Goal: Transaction & Acquisition: Purchase product/service

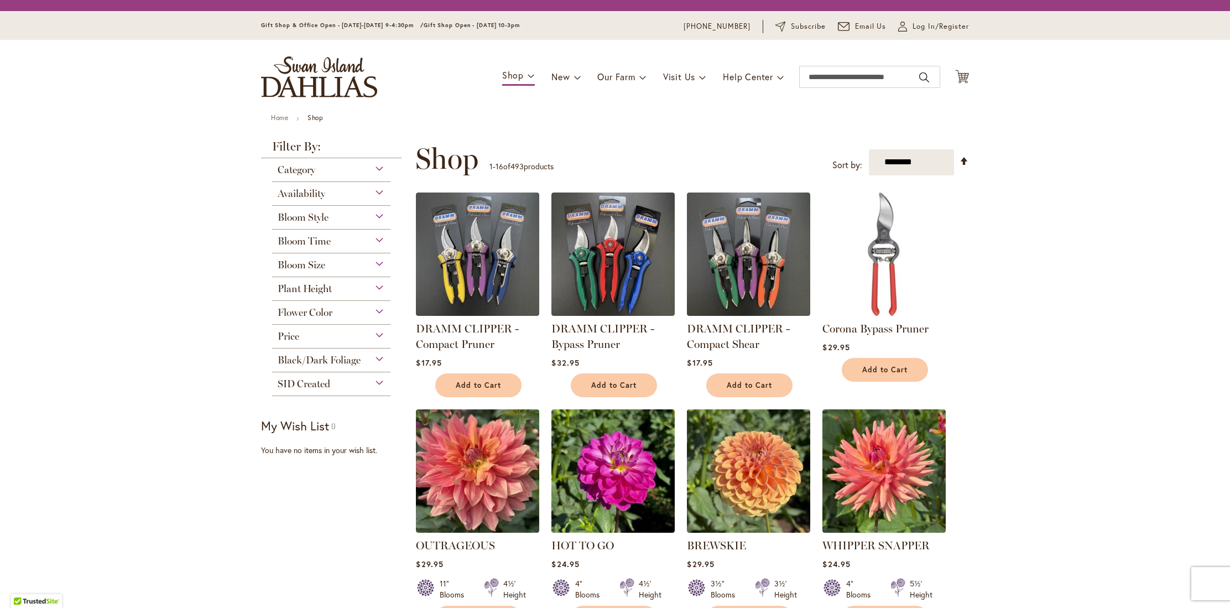
drag, startPoint x: 311, startPoint y: 317, endPoint x: 311, endPoint y: 311, distance: 5.6
click at [311, 316] on div "Flower Color" at bounding box center [331, 313] width 118 height 24
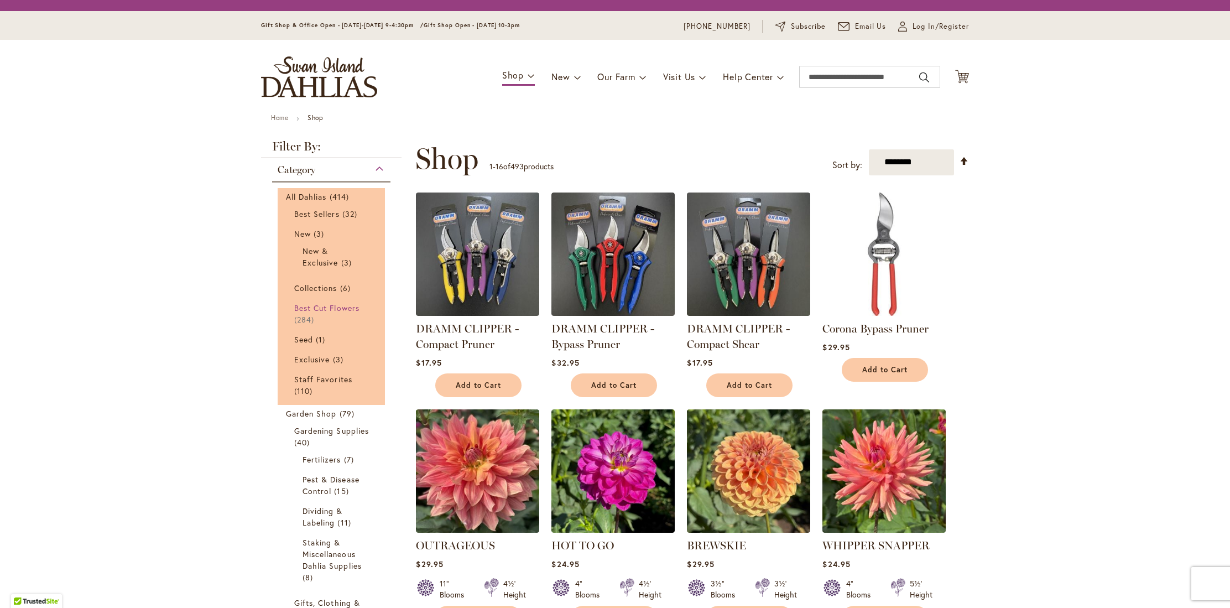
click at [312, 311] on span "Best Cut Flowers" at bounding box center [326, 307] width 65 height 11
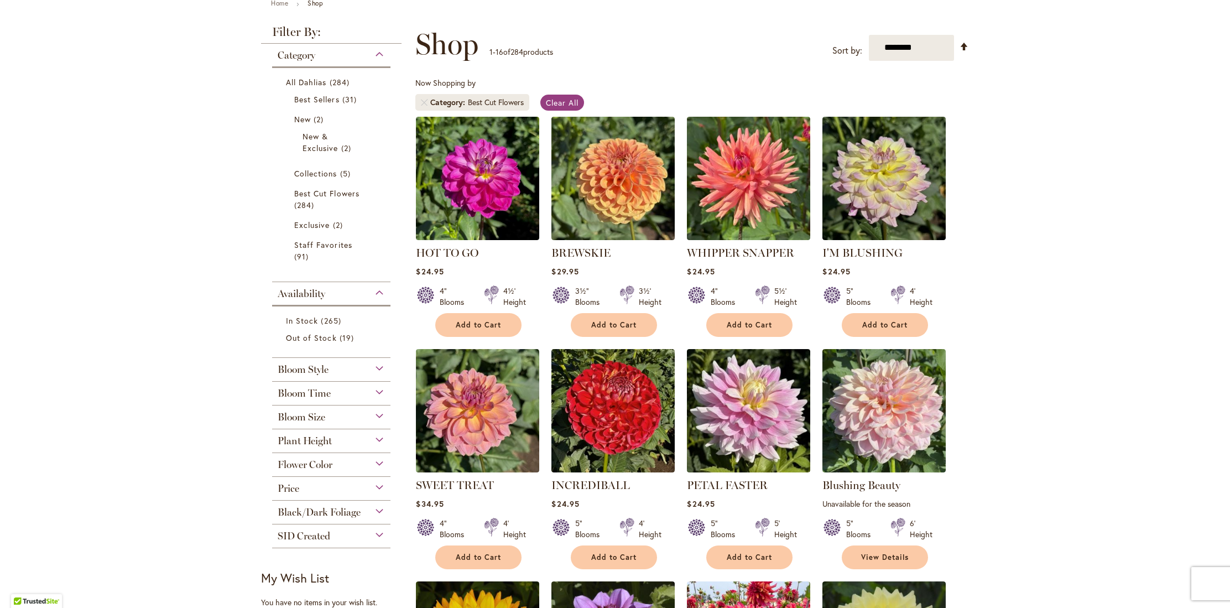
scroll to position [197, 0]
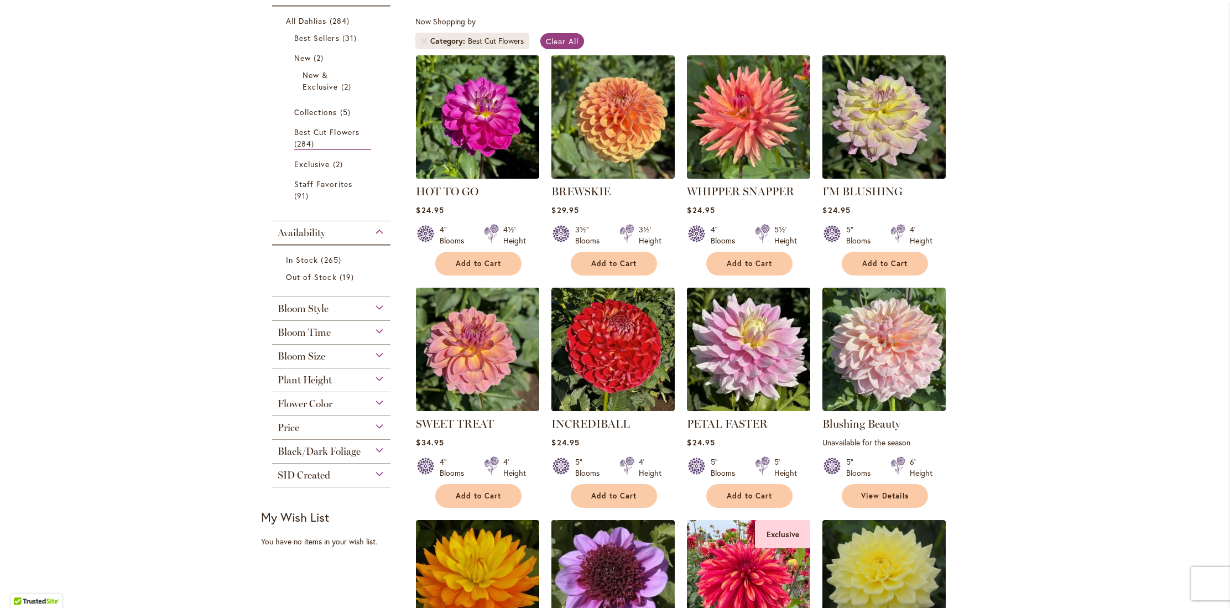
click at [353, 394] on div "Flower Color" at bounding box center [331, 401] width 118 height 18
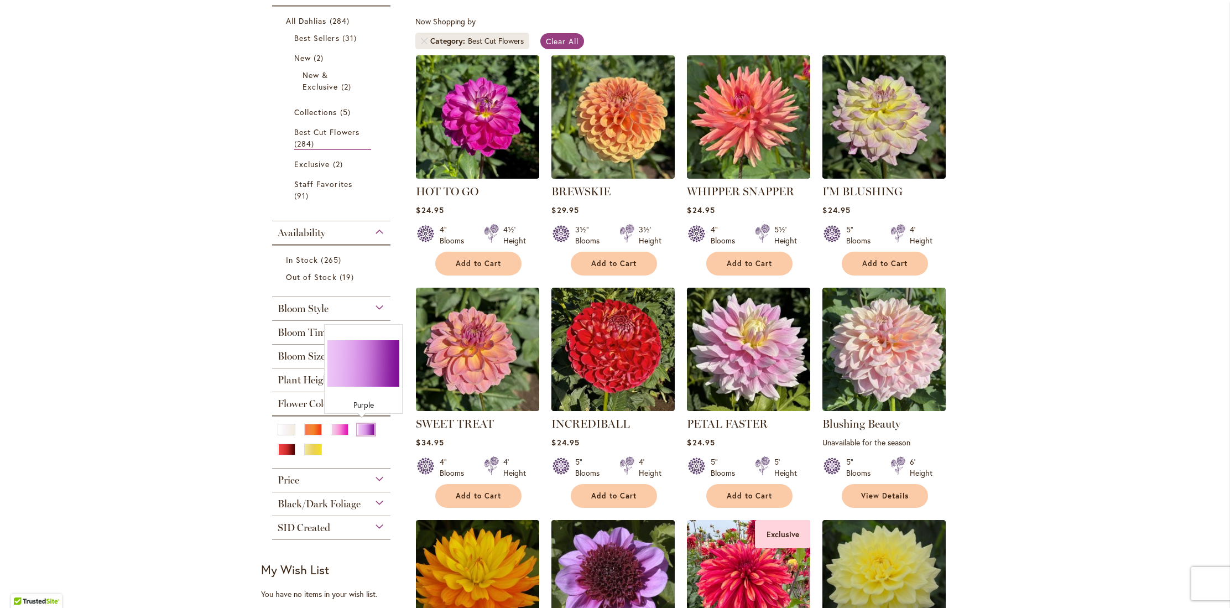
click at [360, 431] on div "Purple" at bounding box center [366, 430] width 18 height 12
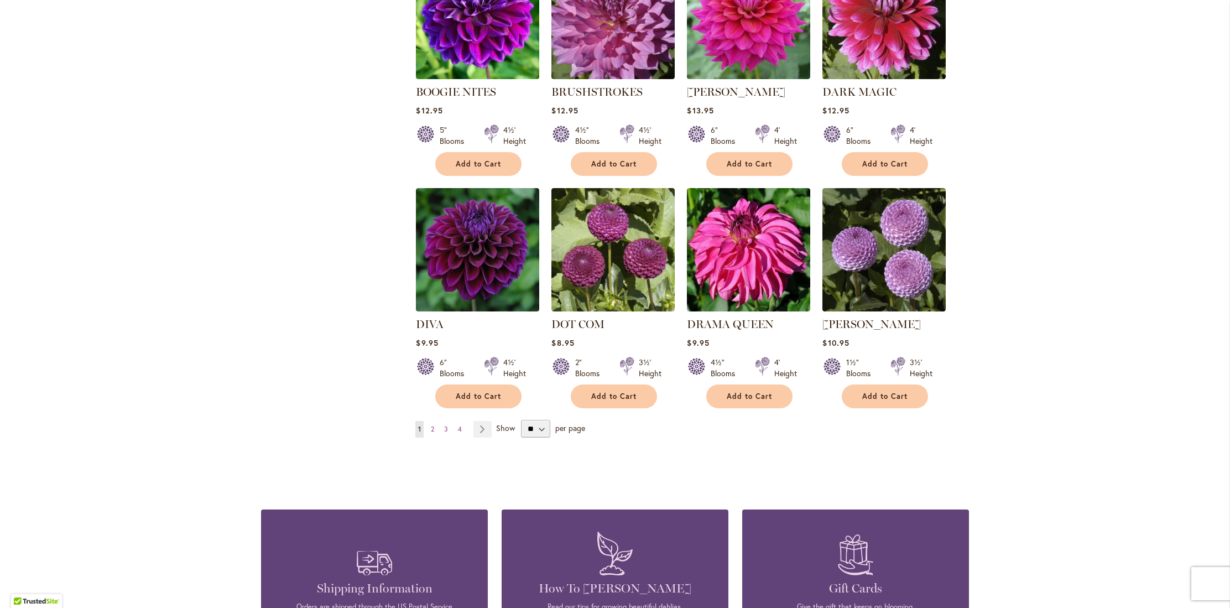
scroll to position [767, 0]
